Goal: Task Accomplishment & Management: Manage account settings

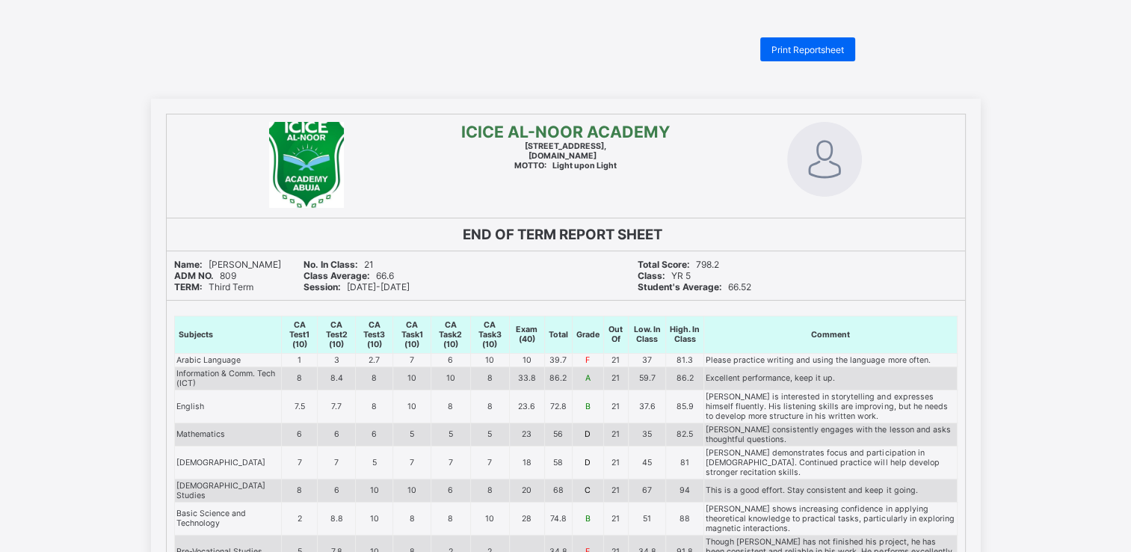
click at [803, 46] on span "Print Reportsheet" at bounding box center [807, 49] width 73 height 11
click at [407, 52] on div "Print Reportsheet" at bounding box center [565, 49] width 593 height 24
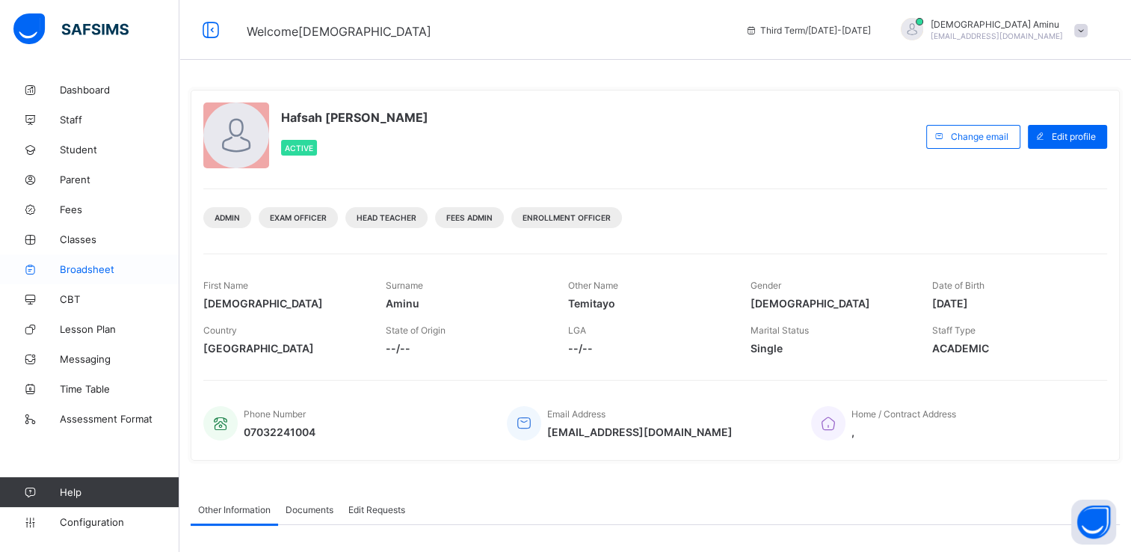
click at [110, 264] on span "Broadsheet" at bounding box center [120, 269] width 120 height 12
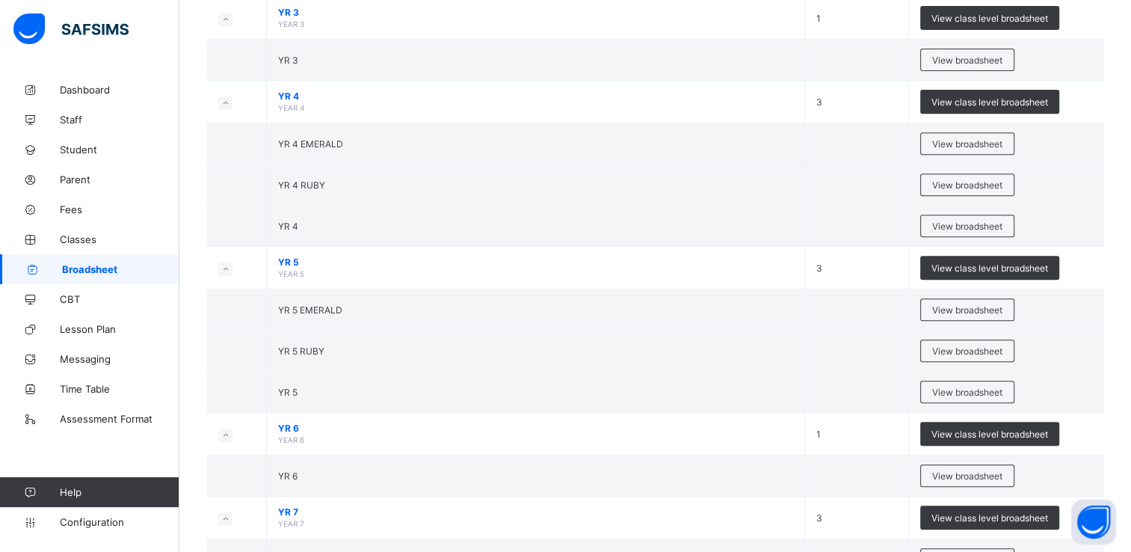
scroll to position [598, 0]
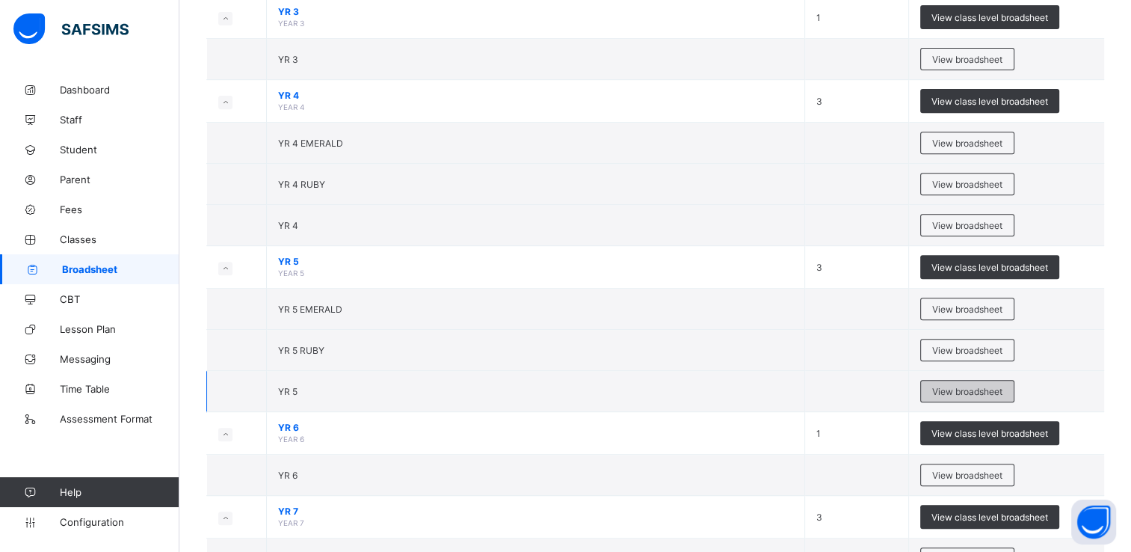
click at [974, 391] on span "View broadsheet" at bounding box center [967, 391] width 70 height 11
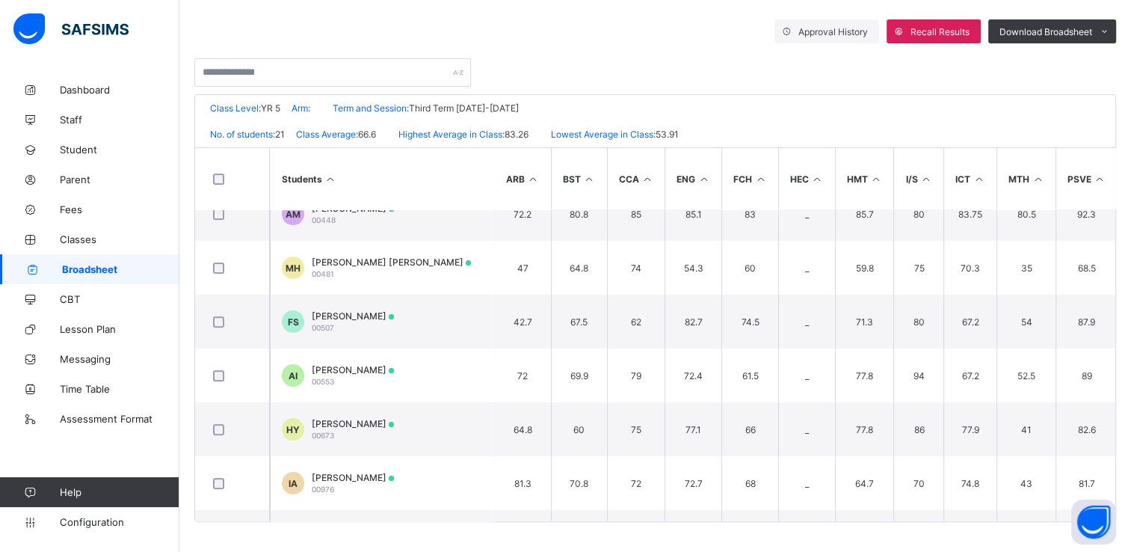
scroll to position [244, 0]
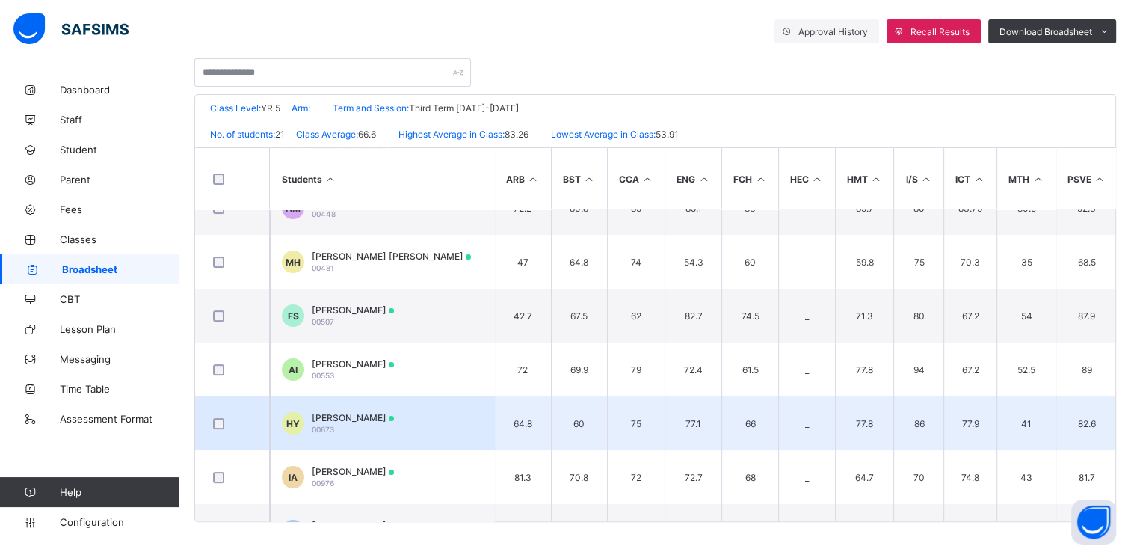
click at [374, 419] on span "[PERSON_NAME]" at bounding box center [353, 417] width 82 height 11
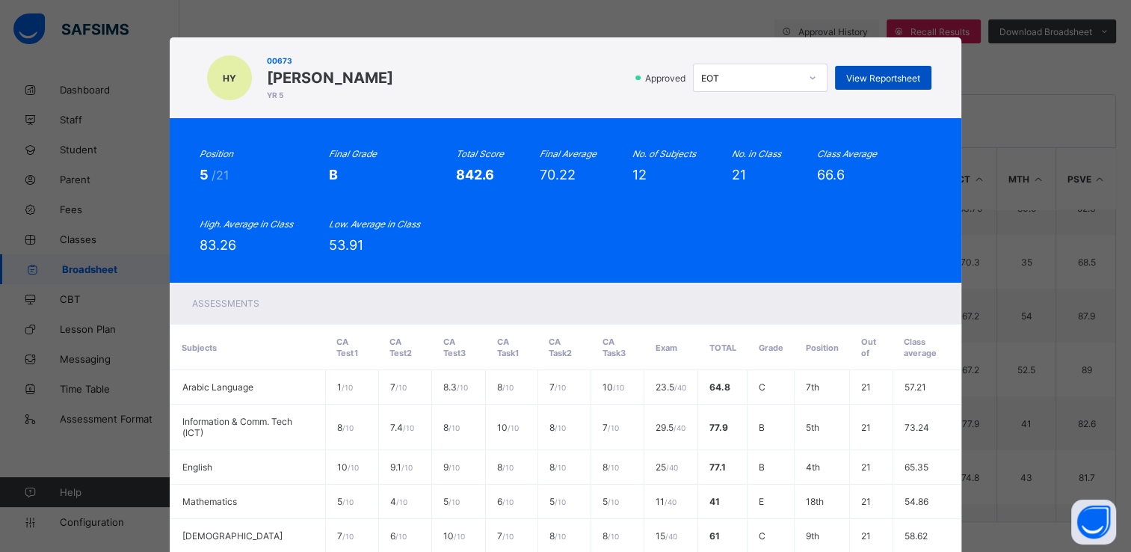
click at [863, 79] on span "View Reportsheet" at bounding box center [883, 78] width 74 height 11
click at [116, 106] on div "HY 00673 [PERSON_NAME] YR 5 Approved EOT View Reportsheet Position 5 /21 Final …" at bounding box center [565, 276] width 1131 height 552
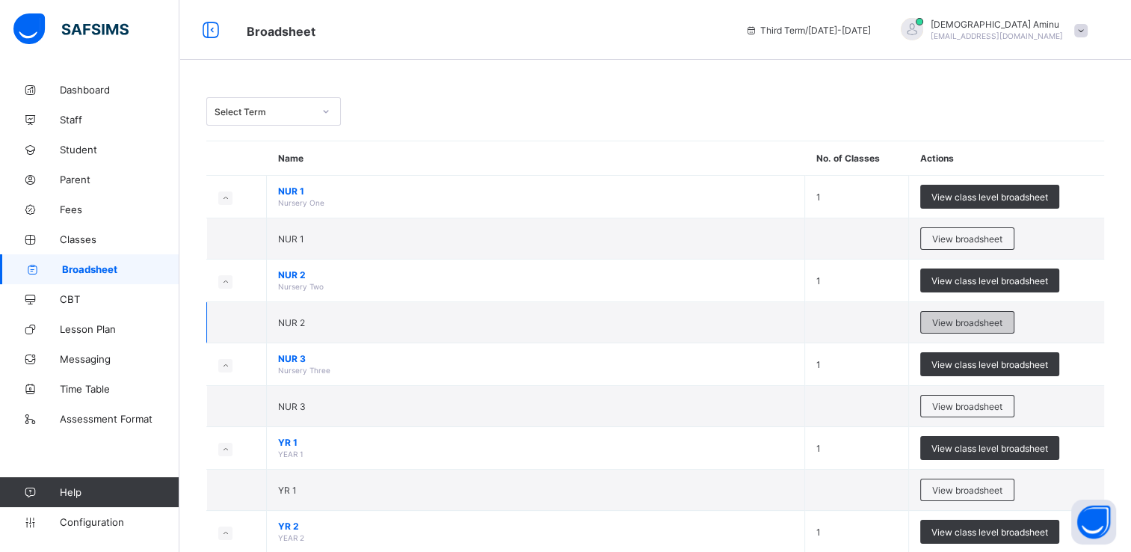
click at [984, 318] on span "View broadsheet" at bounding box center [967, 322] width 70 height 11
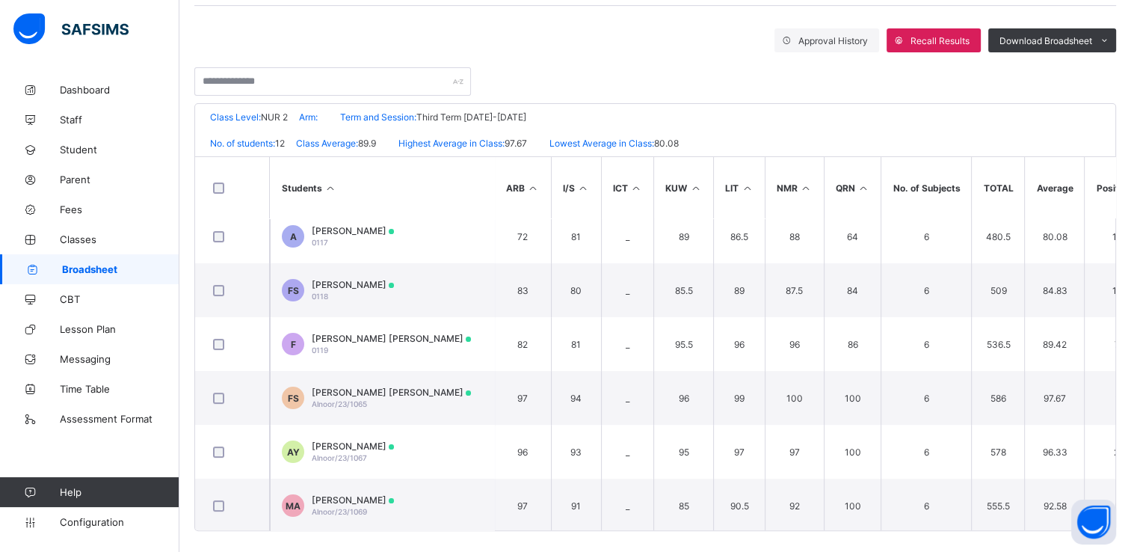
scroll to position [187, 0]
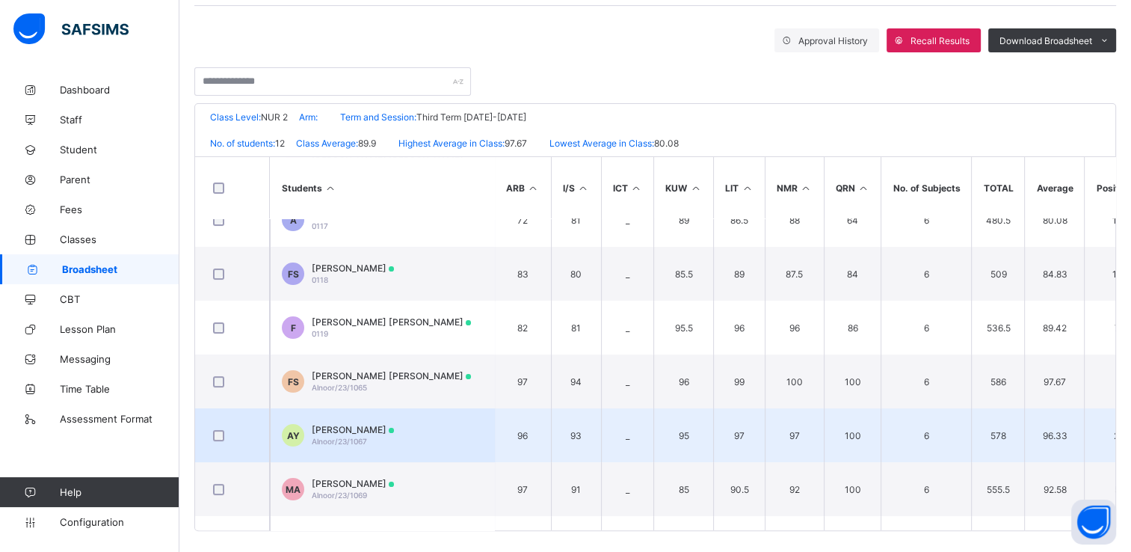
click at [442, 434] on td "AY [PERSON_NAME] [PERSON_NAME]/23/1067" at bounding box center [382, 435] width 224 height 54
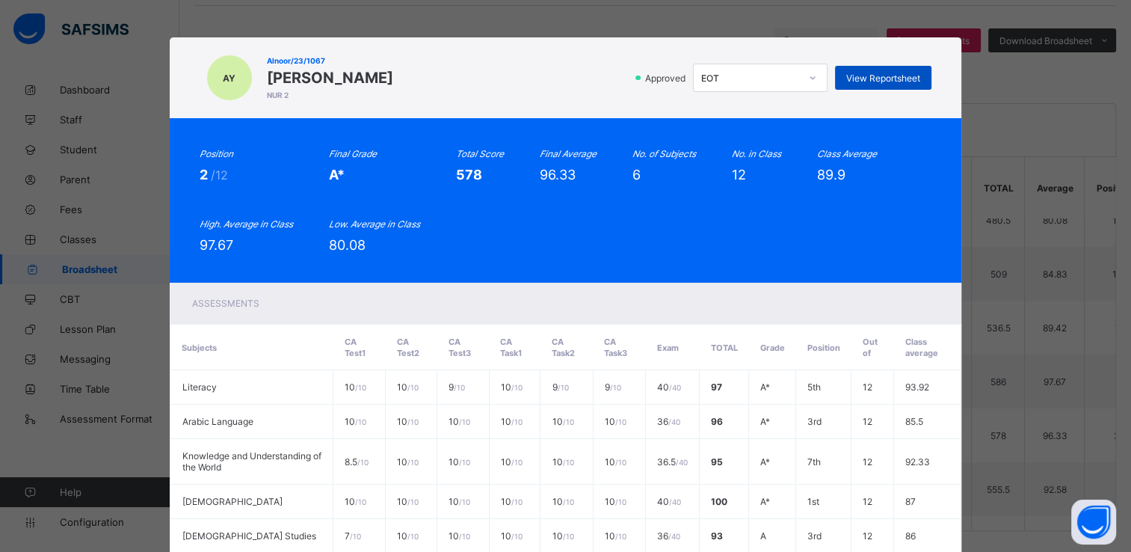
click at [910, 79] on span "View Reportsheet" at bounding box center [883, 78] width 74 height 11
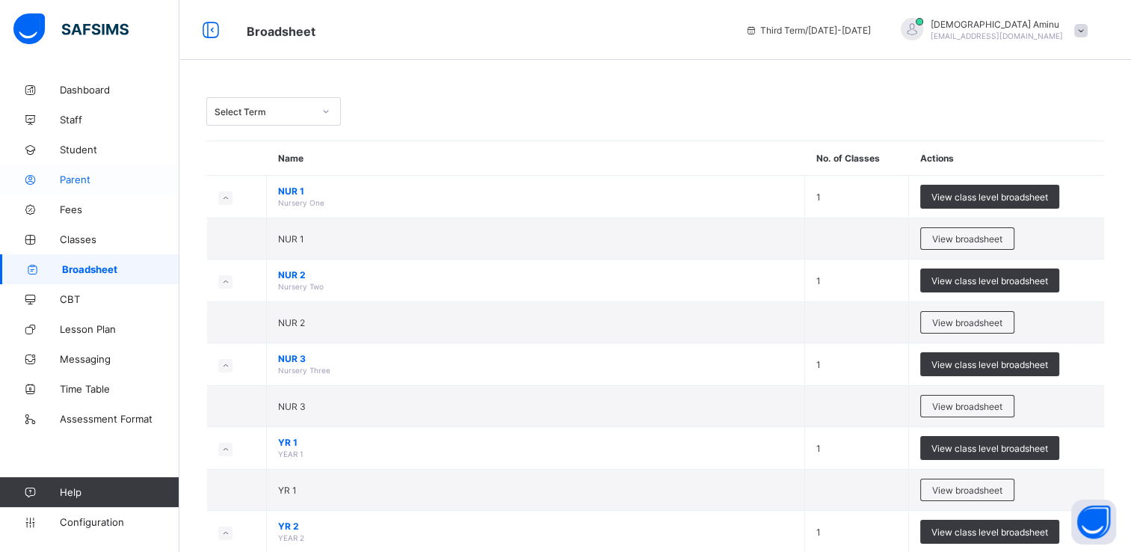
click at [75, 182] on span "Parent" at bounding box center [120, 179] width 120 height 12
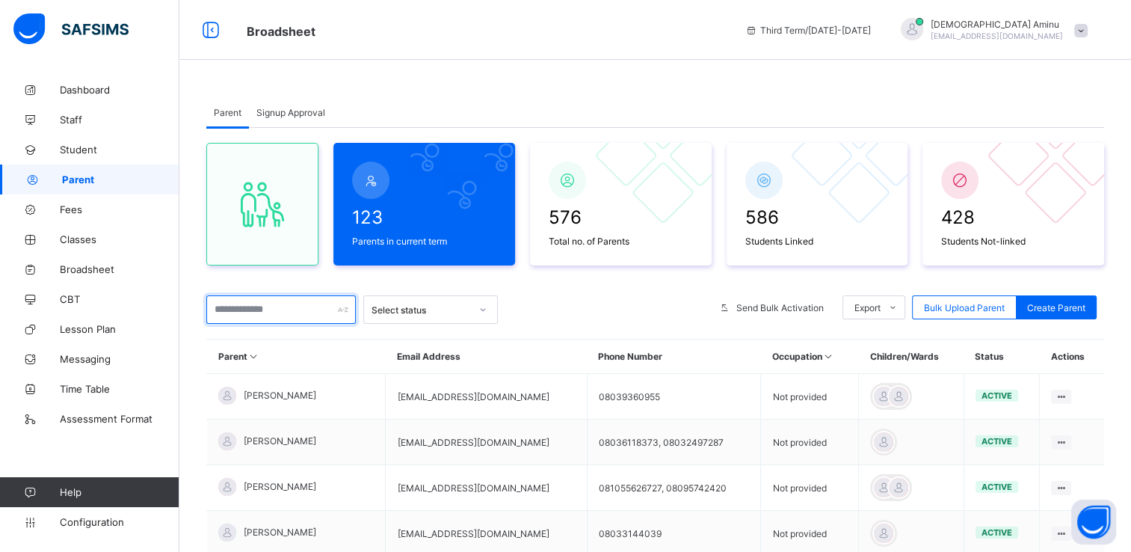
click at [289, 312] on input "text" at bounding box center [280, 309] width 149 height 28
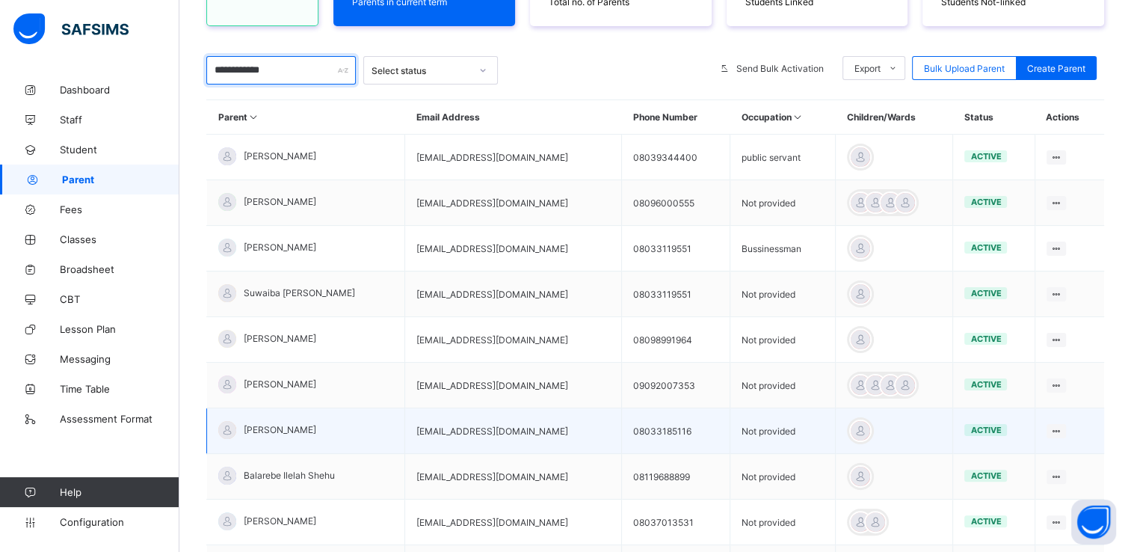
scroll to position [235, 0]
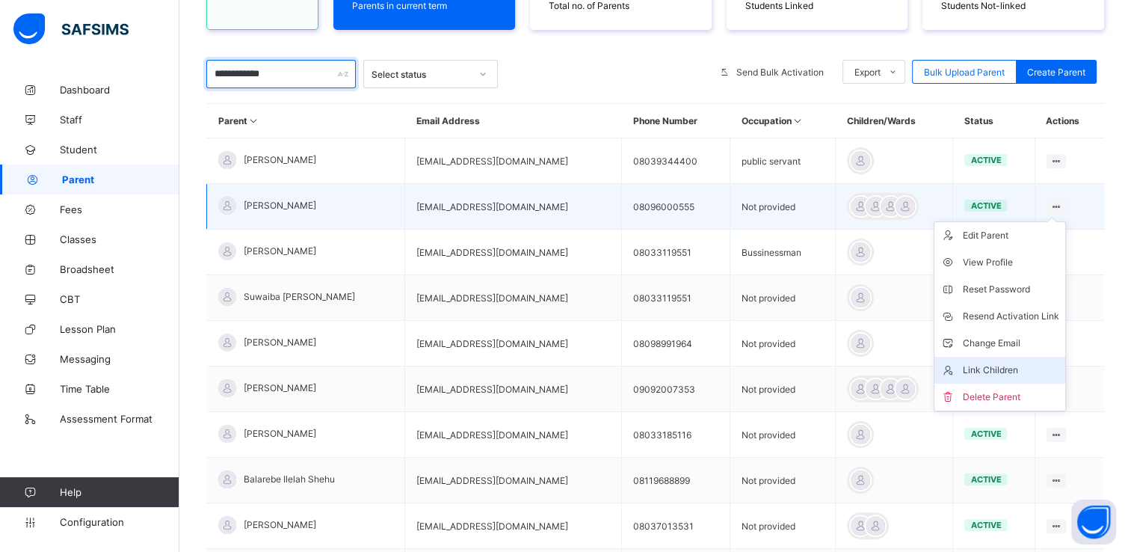
type input "**********"
click at [995, 367] on div "Link Children" at bounding box center [1011, 370] width 96 height 15
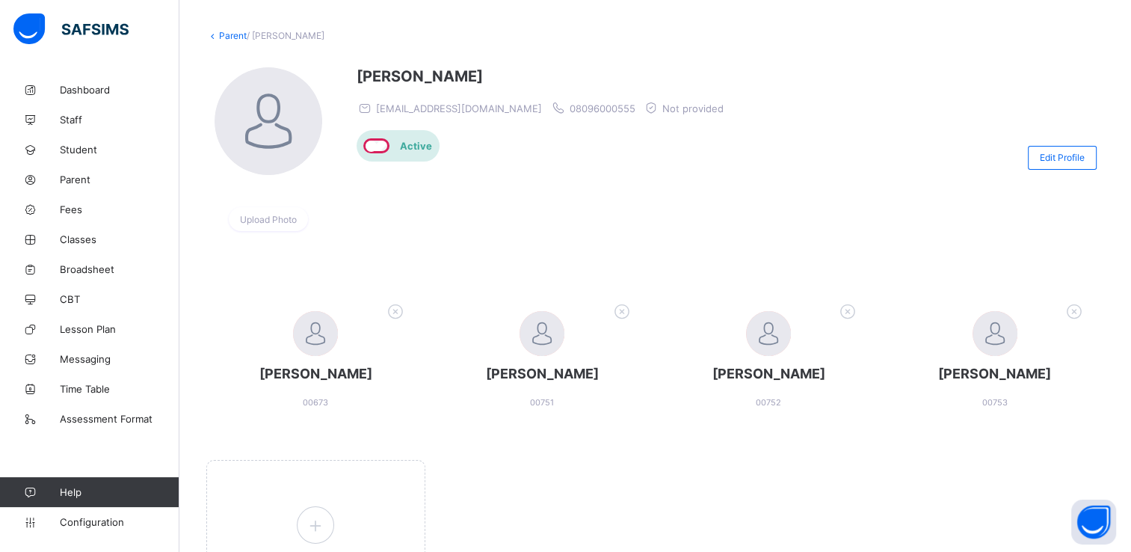
scroll to position [180, 0]
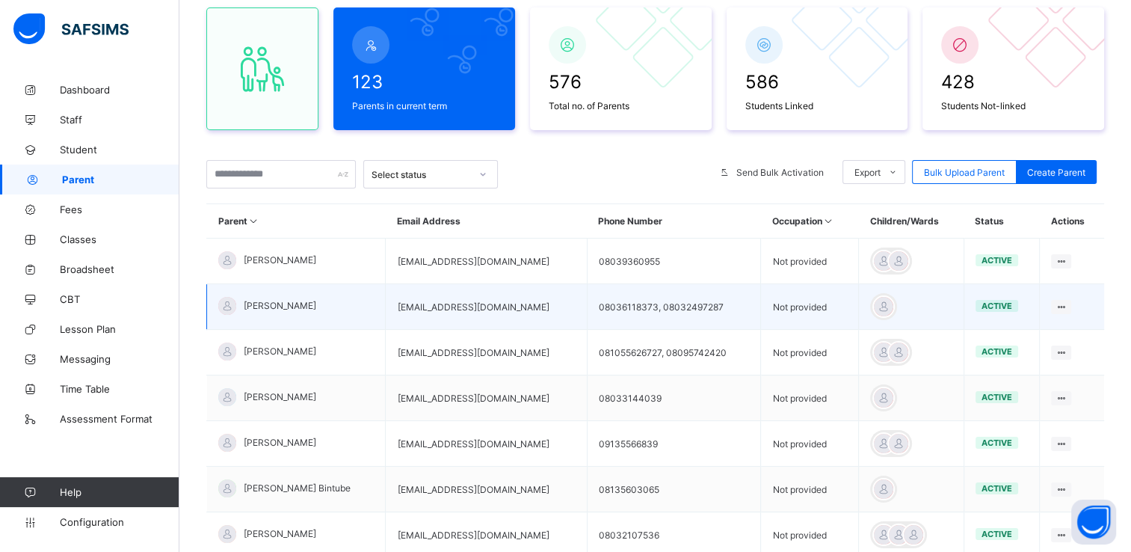
scroll to position [129, 0]
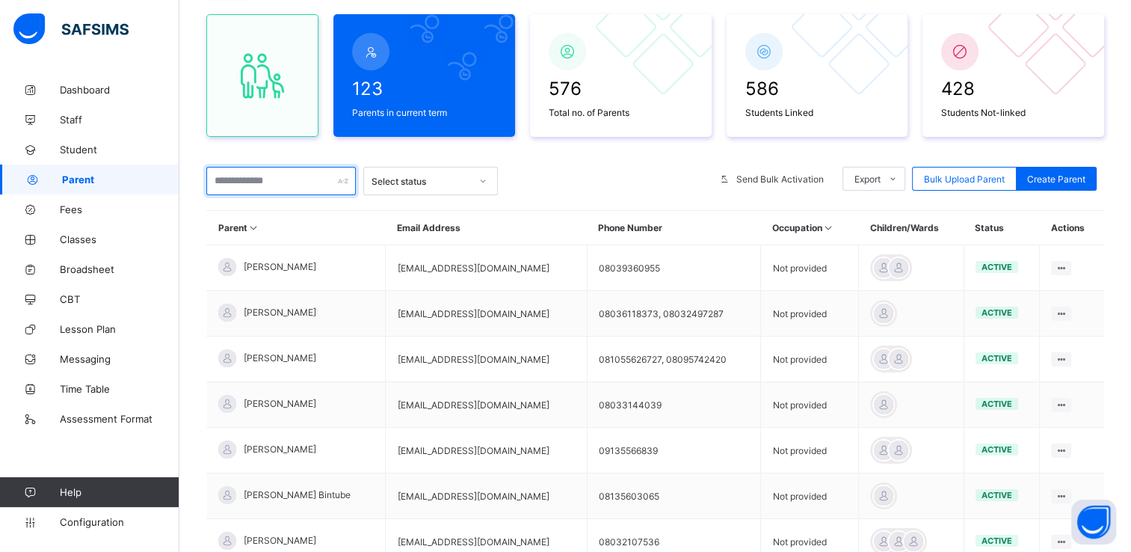
click at [296, 184] on input "text" at bounding box center [280, 181] width 149 height 28
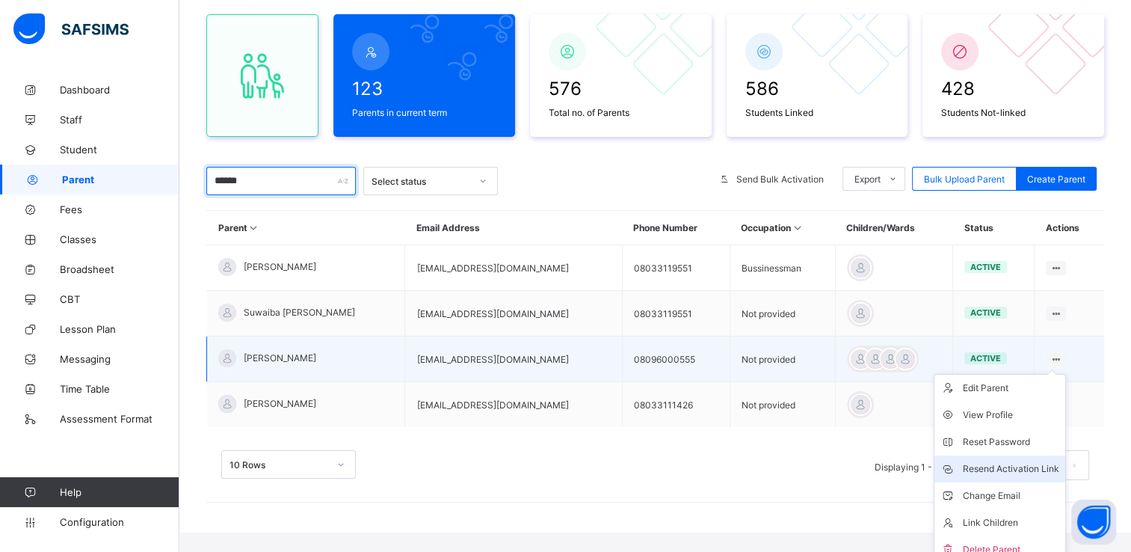
type input "******"
click at [1012, 462] on div "Resend Activation Link" at bounding box center [1011, 468] width 96 height 15
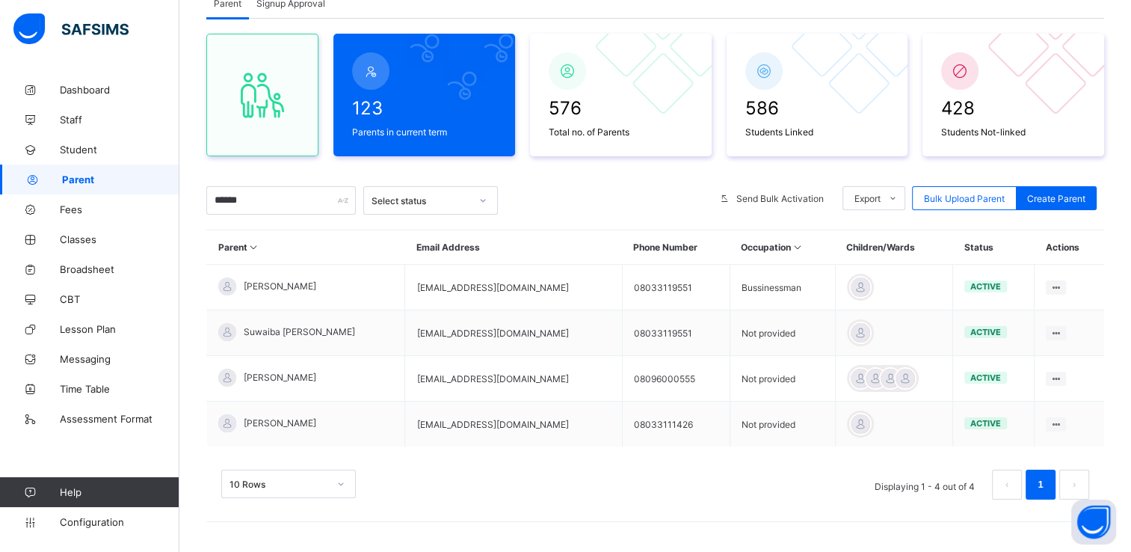
scroll to position [108, 0]
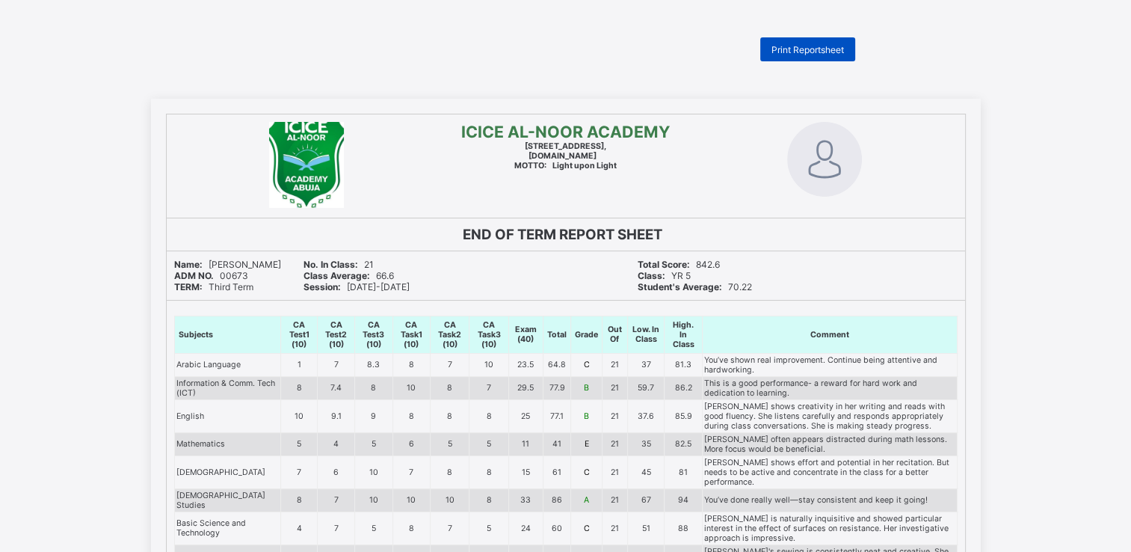
click at [829, 47] on span "Print Reportsheet" at bounding box center [807, 49] width 73 height 11
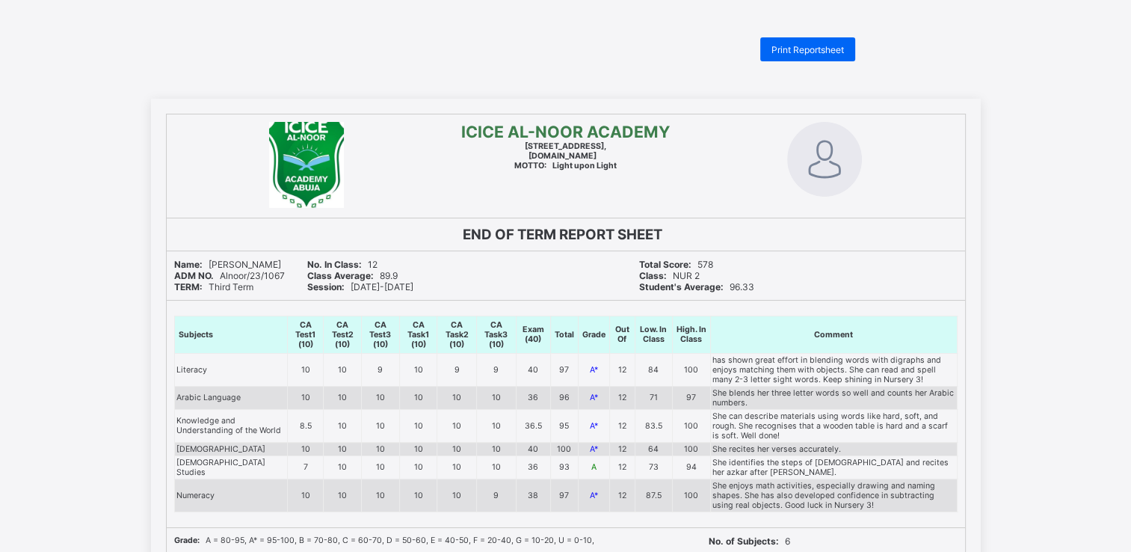
click at [844, 54] on span "Print Reportsheet" at bounding box center [807, 49] width 73 height 11
